Goal: Task Accomplishment & Management: Use online tool/utility

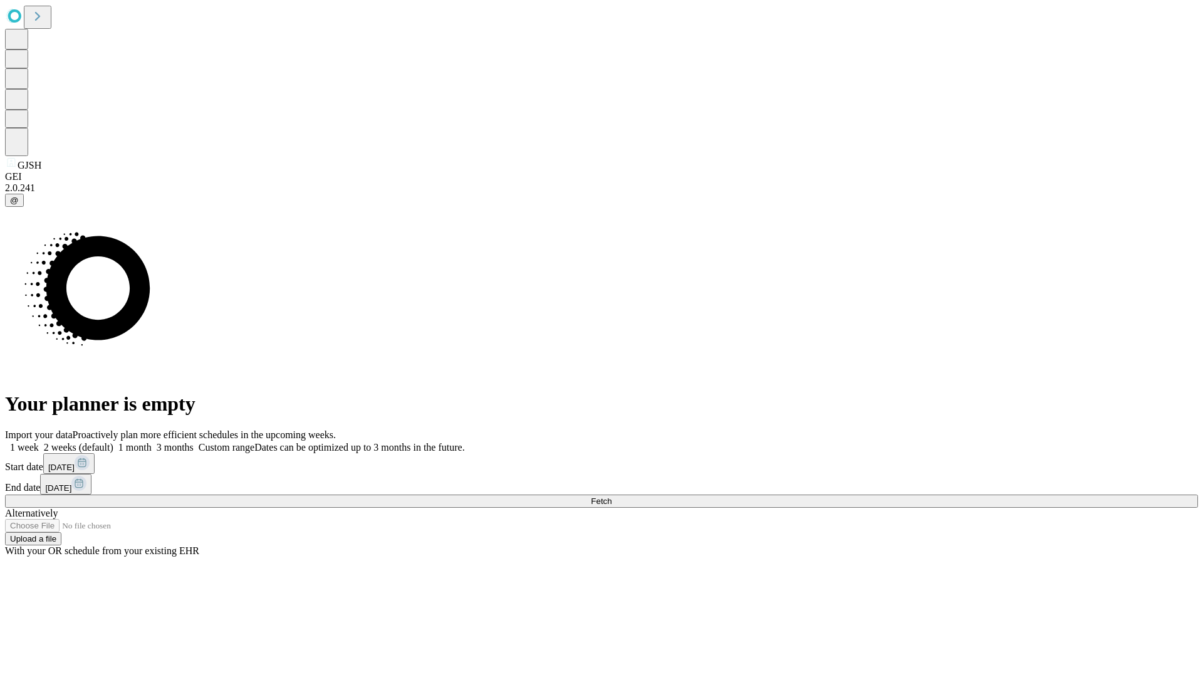
click at [612, 496] on span "Fetch" at bounding box center [601, 500] width 21 height 9
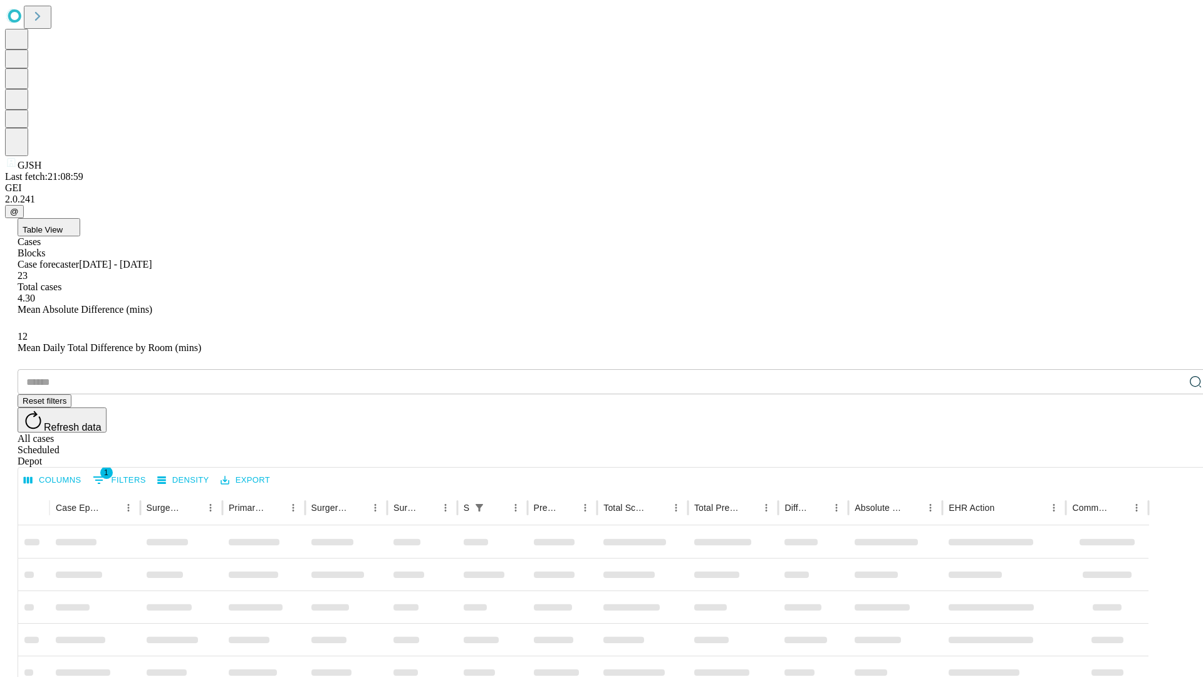
click at [1171, 456] on div "Depot" at bounding box center [614, 461] width 1193 height 11
